Goal: Transaction & Acquisition: Purchase product/service

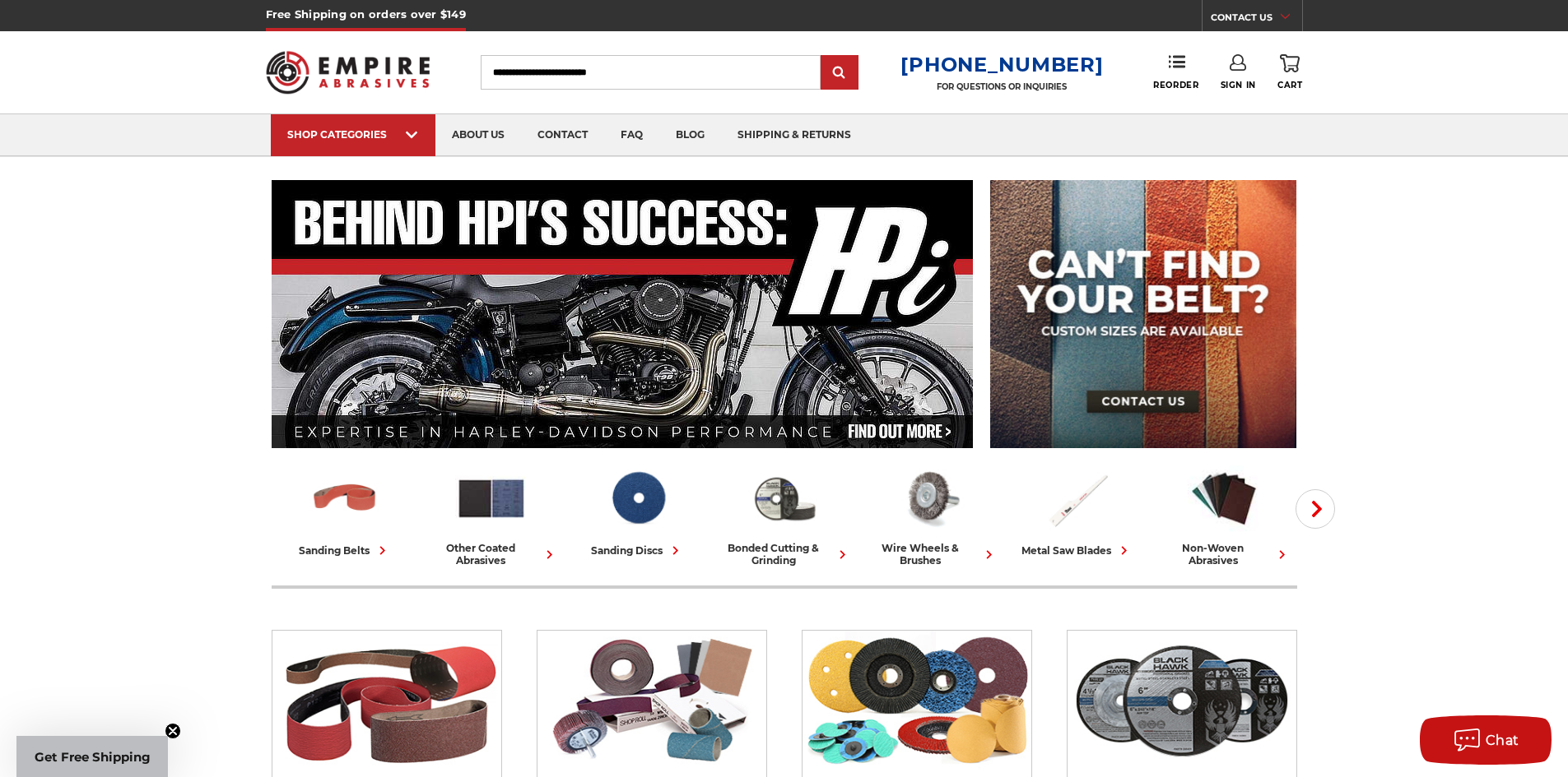
click at [627, 63] on input "Search" at bounding box center [651, 72] width 340 height 35
click at [628, 63] on input "Search" at bounding box center [651, 72] width 340 height 35
click at [1243, 79] on link "Sign In" at bounding box center [1237, 73] width 35 height 36
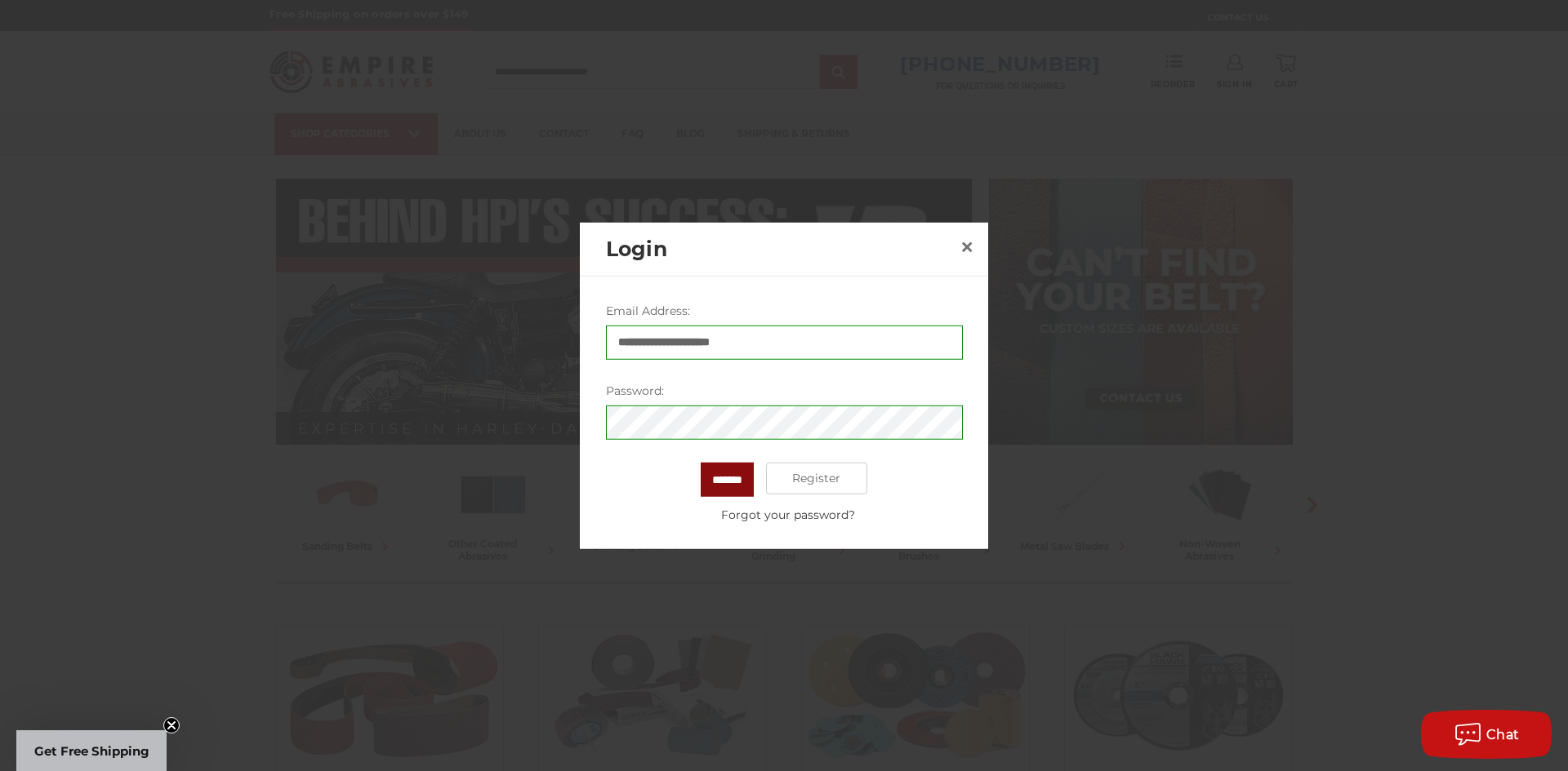
click at [720, 482] on input "*******" at bounding box center [727, 479] width 53 height 35
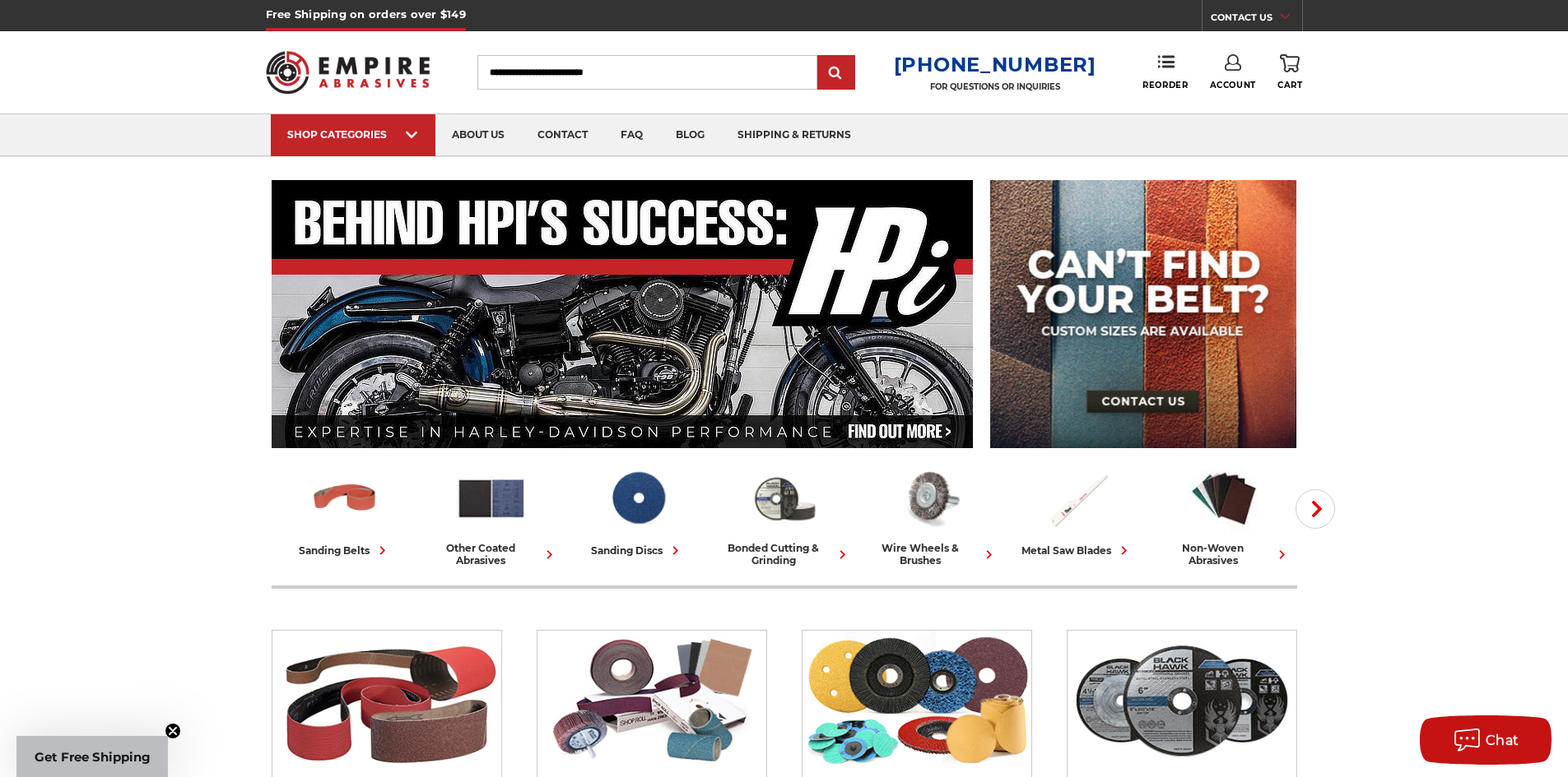
click at [568, 56] on input "Search" at bounding box center [647, 72] width 340 height 35
click at [581, 74] on input "Search" at bounding box center [647, 72] width 340 height 35
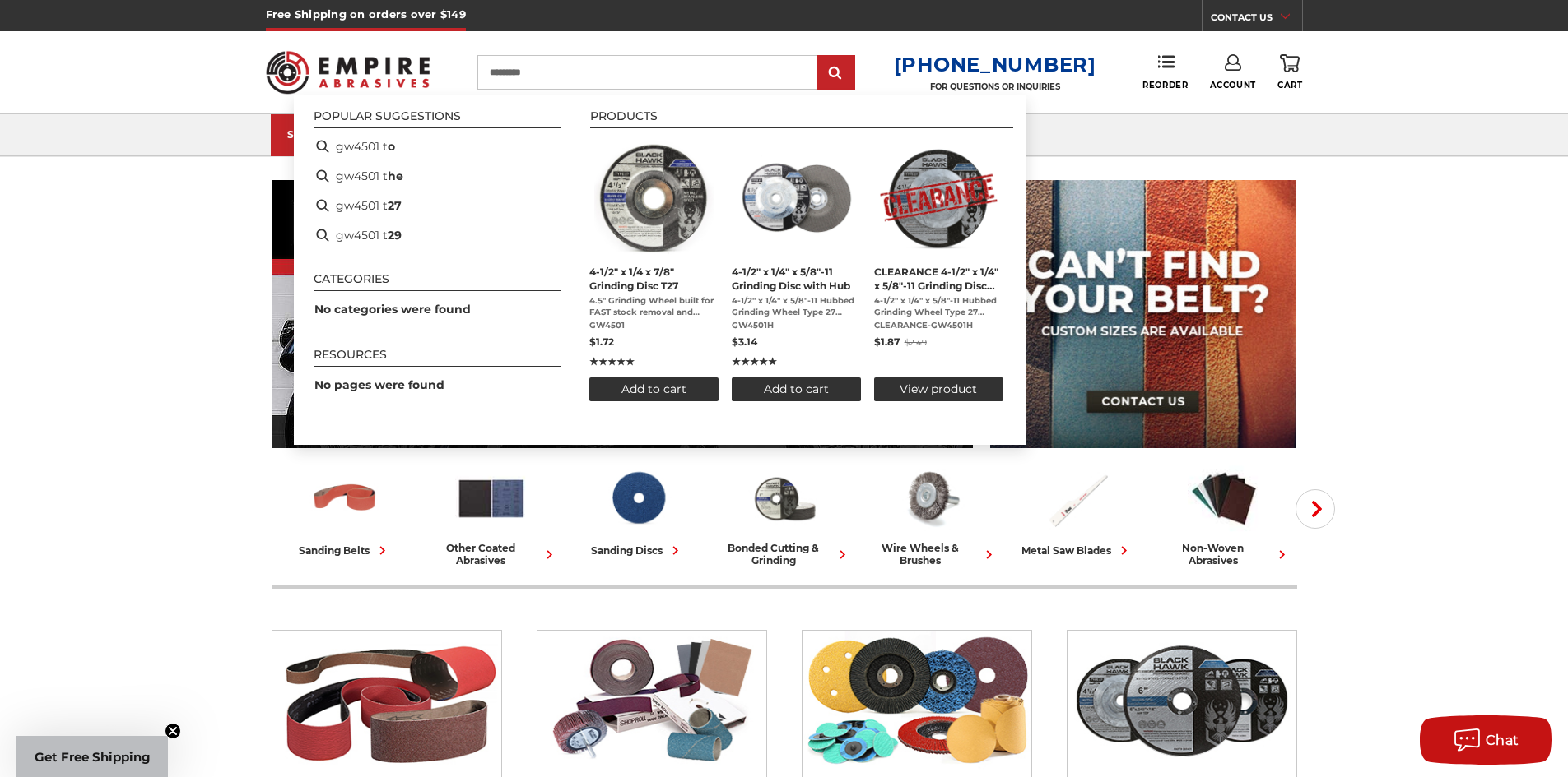
type input "**********"
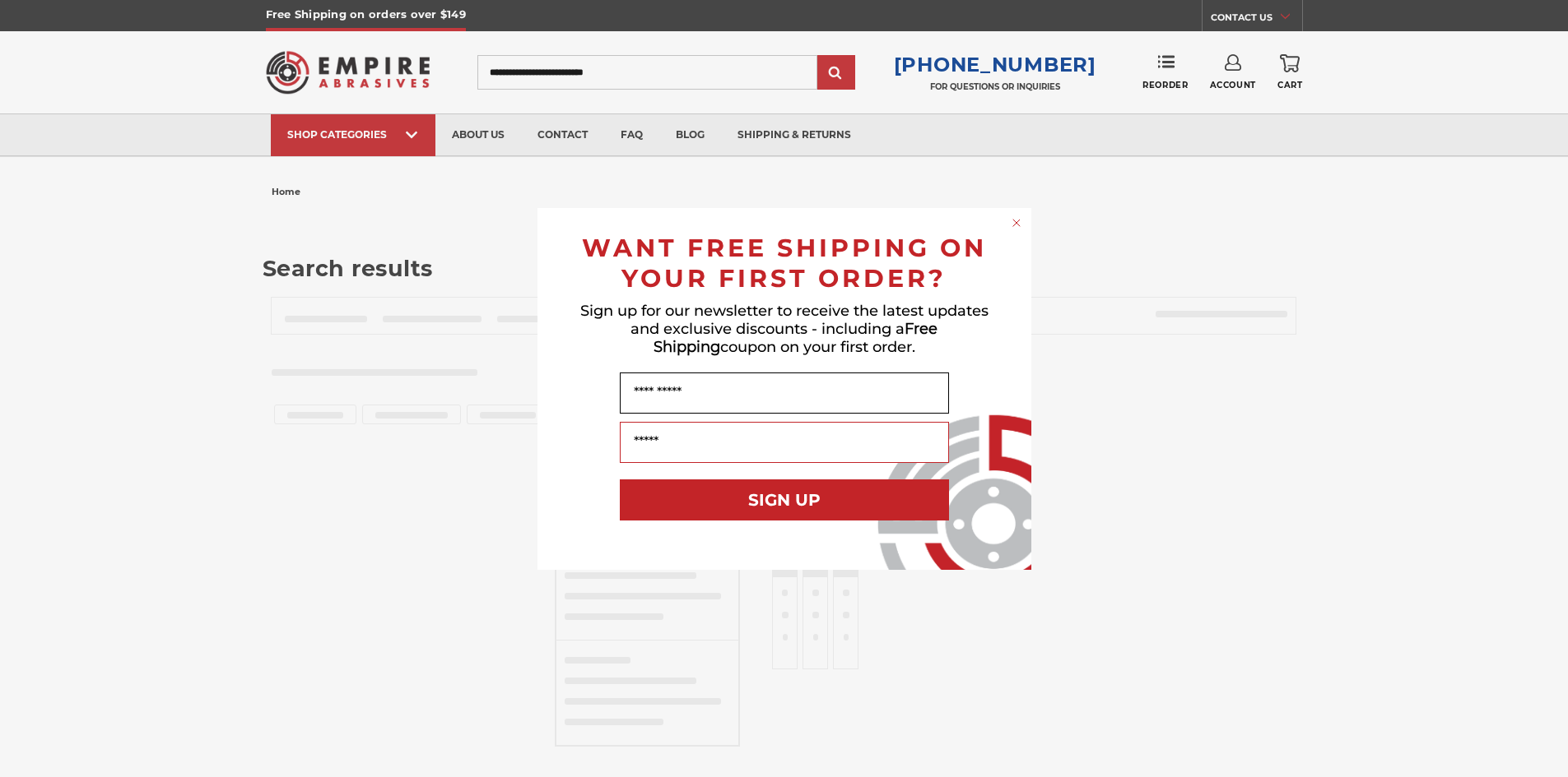
type input "**********"
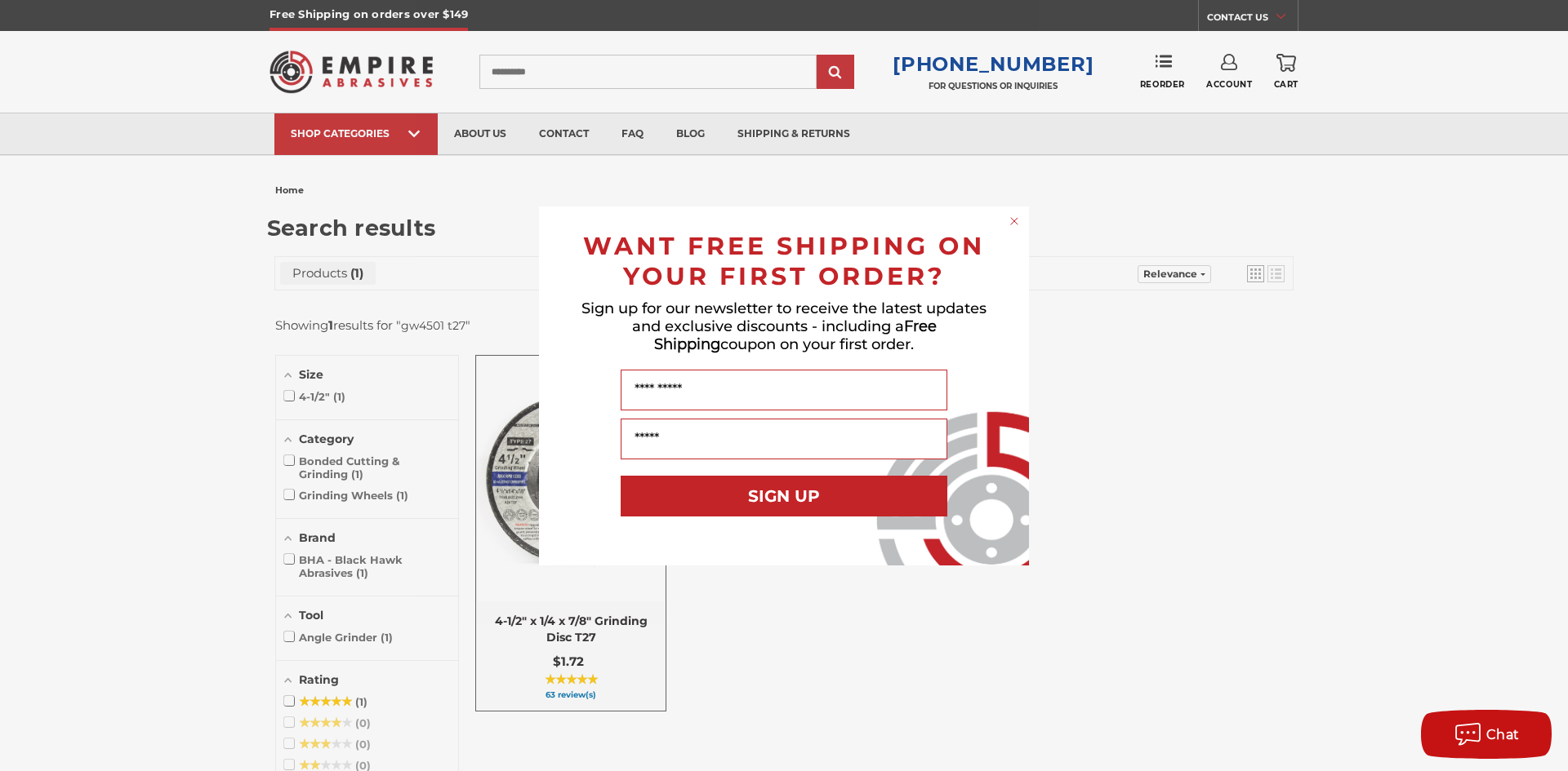
click at [1017, 222] on circle "Close dialog" at bounding box center [1014, 220] width 16 height 16
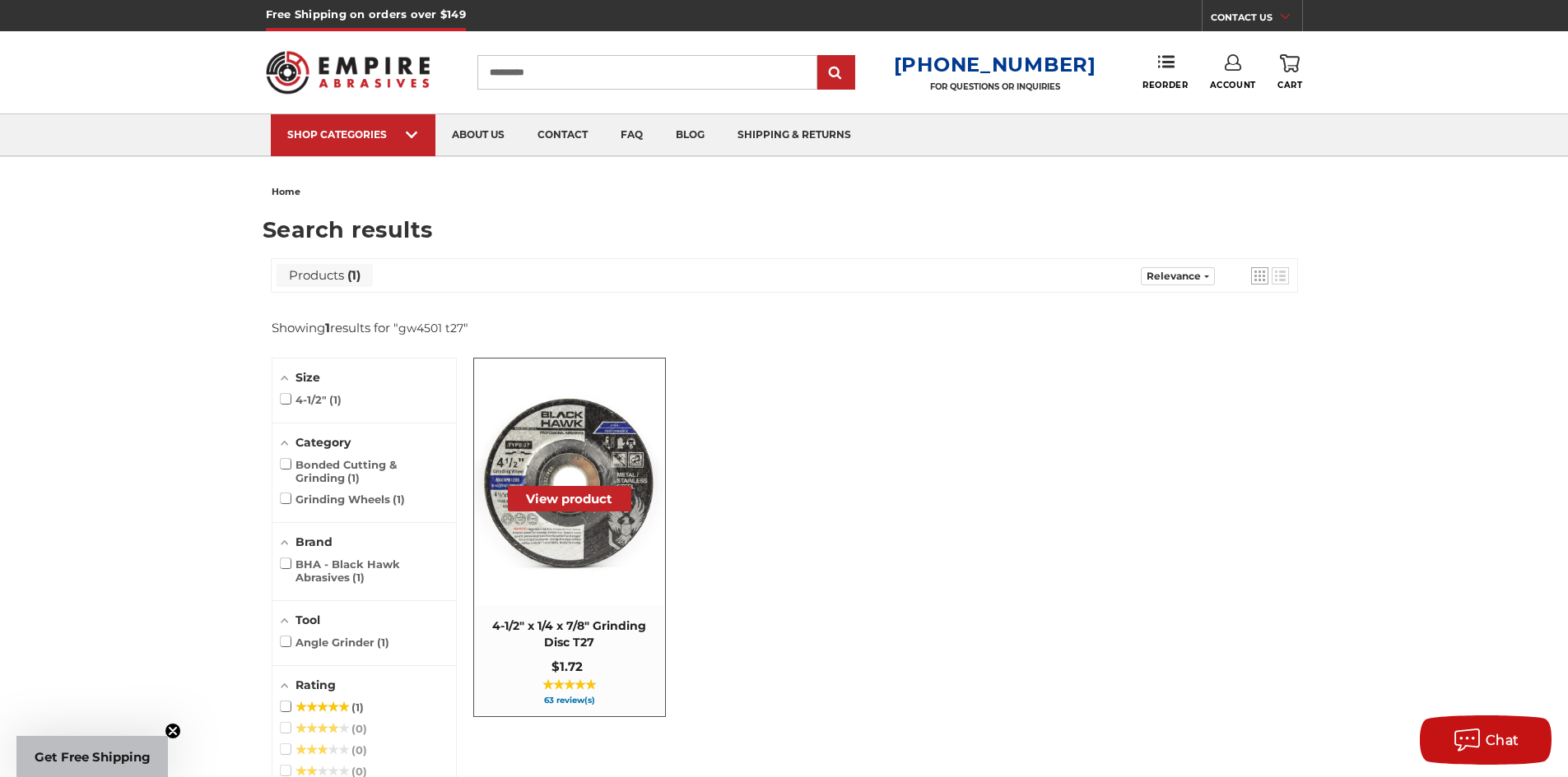
click at [578, 497] on button "View product" at bounding box center [570, 498] width 124 height 25
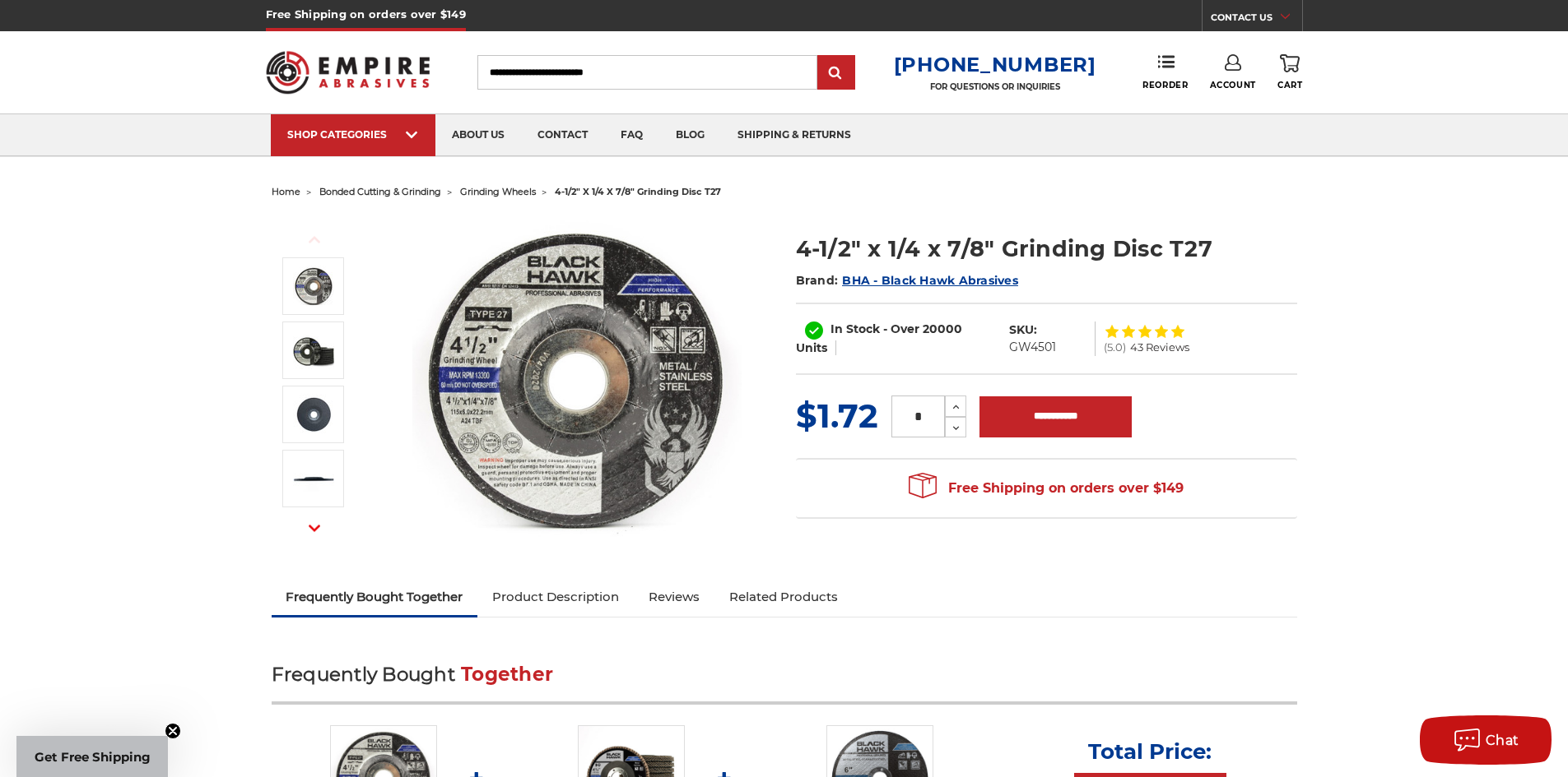
click at [943, 409] on input "*" at bounding box center [918, 416] width 54 height 42
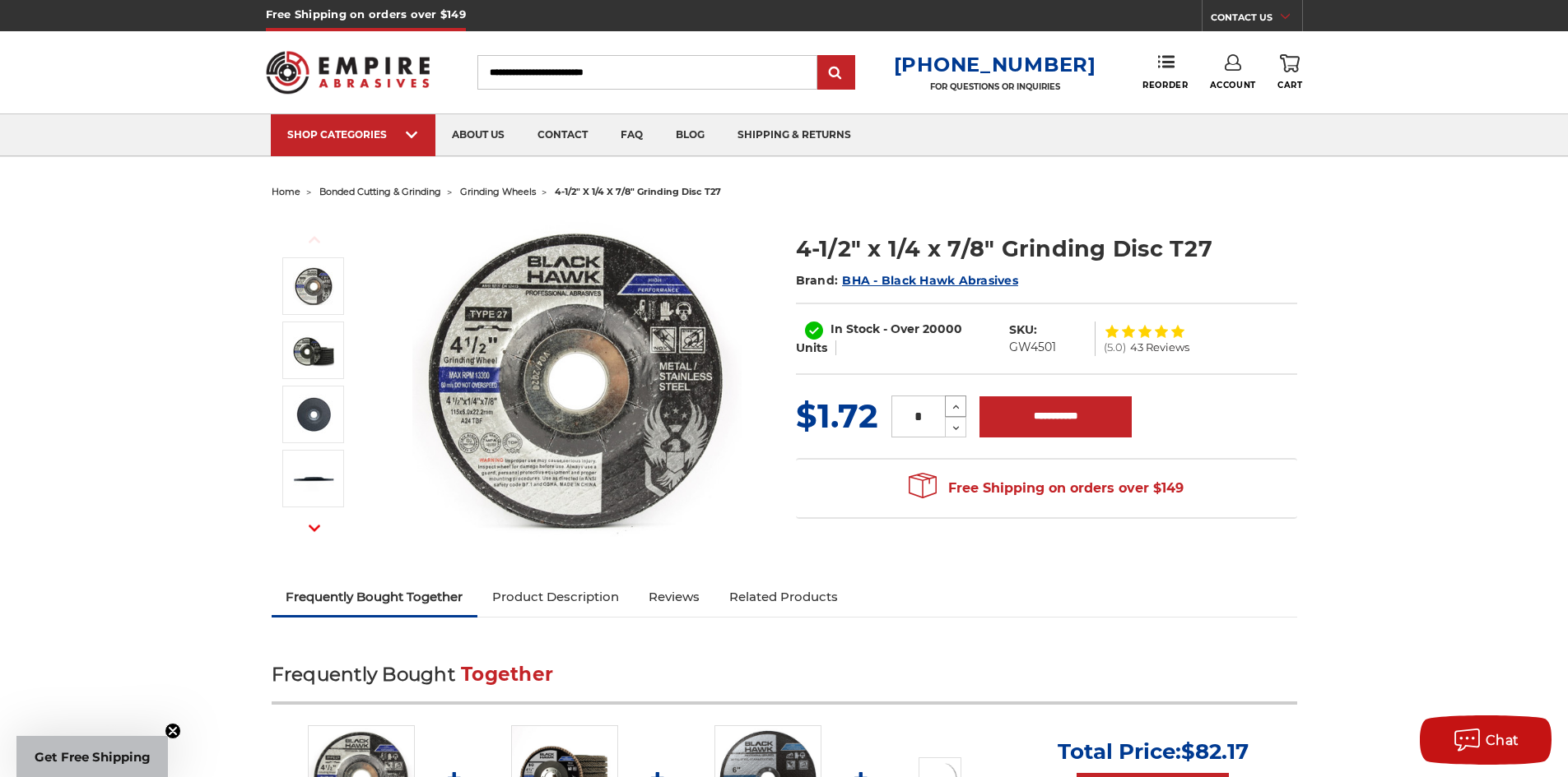
click at [949, 408] on icon at bounding box center [955, 407] width 12 height 15
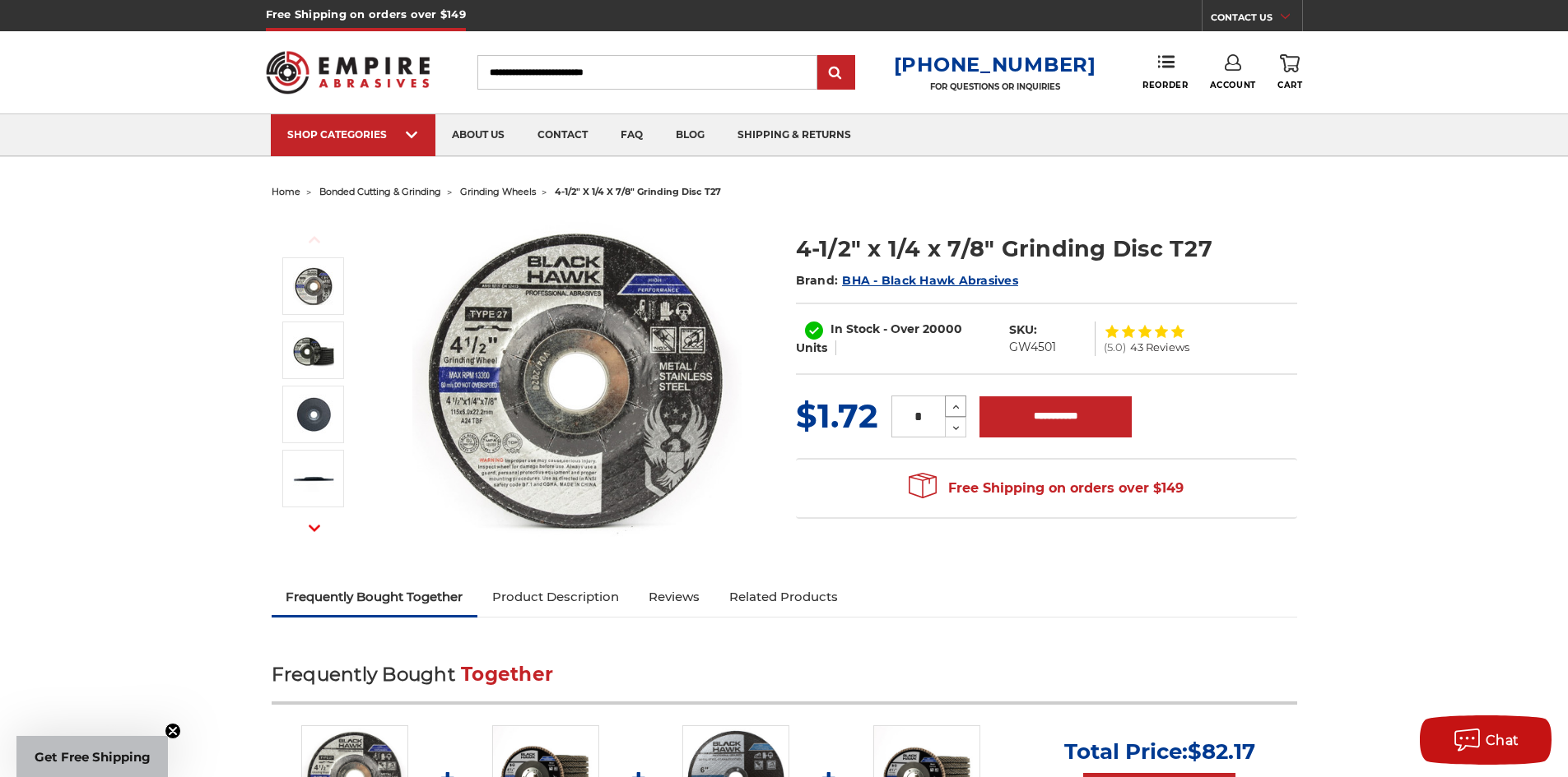
click at [950, 408] on icon at bounding box center [955, 407] width 12 height 15
type input "*"
drag, startPoint x: 927, startPoint y: 419, endPoint x: 775, endPoint y: 451, distance: 155.3
click at [802, 451] on section "MSRP: Was: Now: $1.72 (You save ) * Increase Quantity:" at bounding box center [1046, 461] width 524 height 136
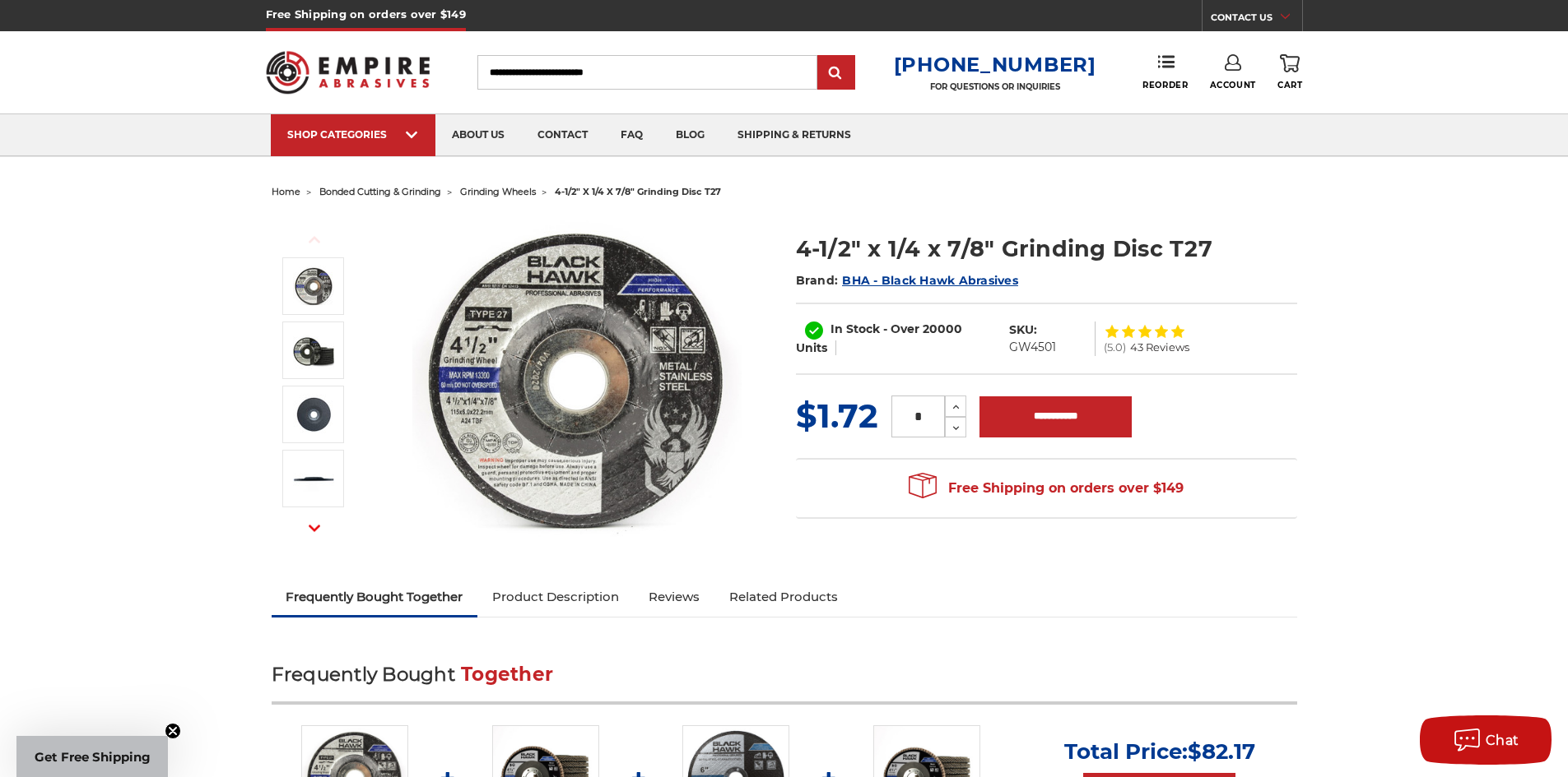
click at [918, 423] on input "*" at bounding box center [918, 416] width 54 height 42
